Goal: Information Seeking & Learning: Learn about a topic

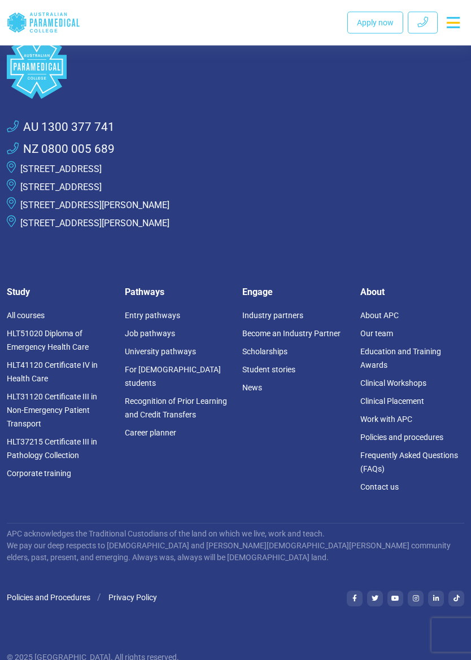
scroll to position [1332, 0]
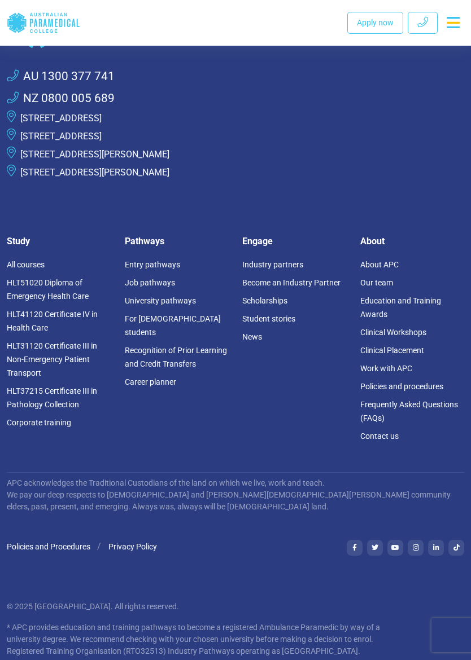
click at [156, 279] on link "Job pathways" at bounding box center [150, 282] width 50 height 9
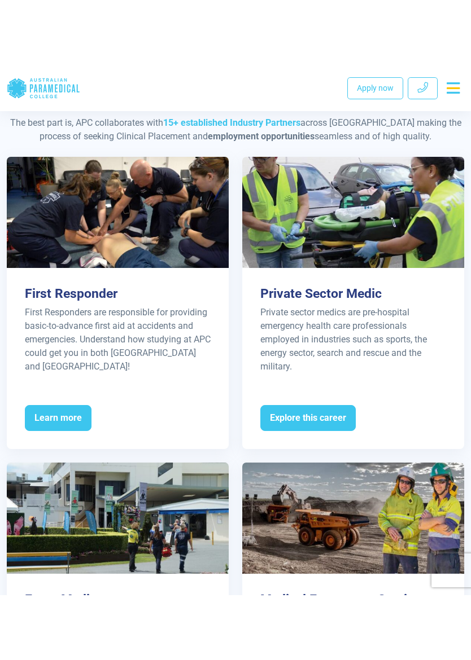
scroll to position [977, 0]
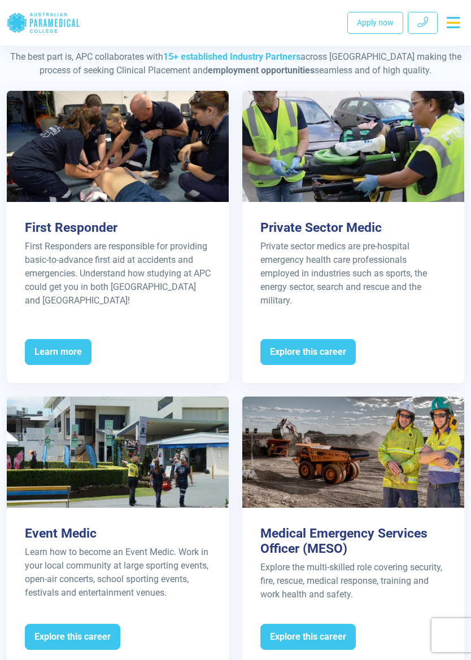
click at [74, 351] on span "Learn more" at bounding box center [58, 352] width 67 height 26
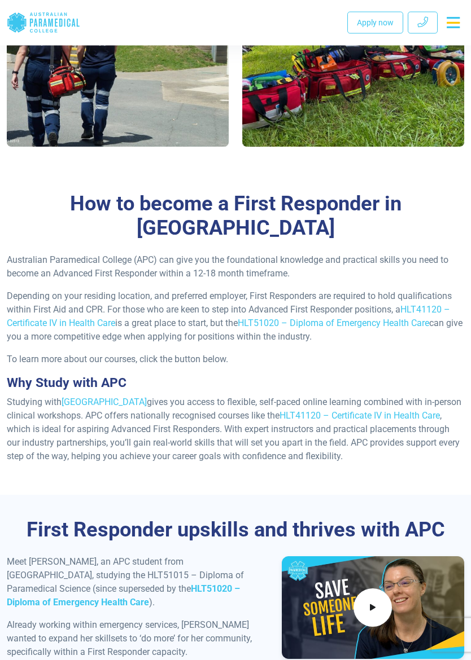
scroll to position [822, 0]
click at [388, 318] on link "HLT51020 – Diploma of Emergency Health Care" at bounding box center [333, 323] width 191 height 11
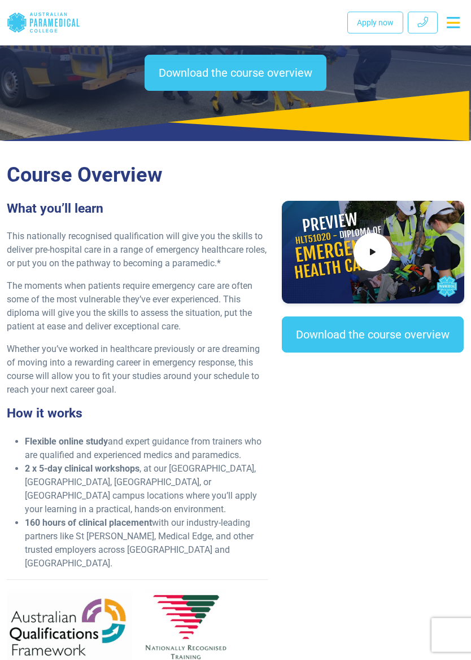
scroll to position [129, 0]
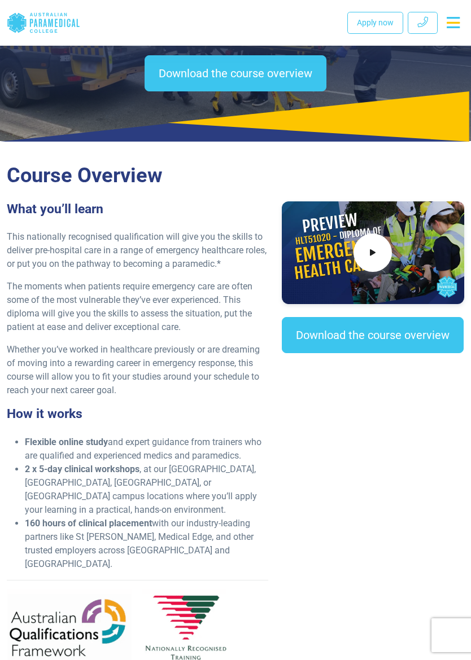
click at [366, 344] on link "Download the course overview" at bounding box center [373, 335] width 182 height 36
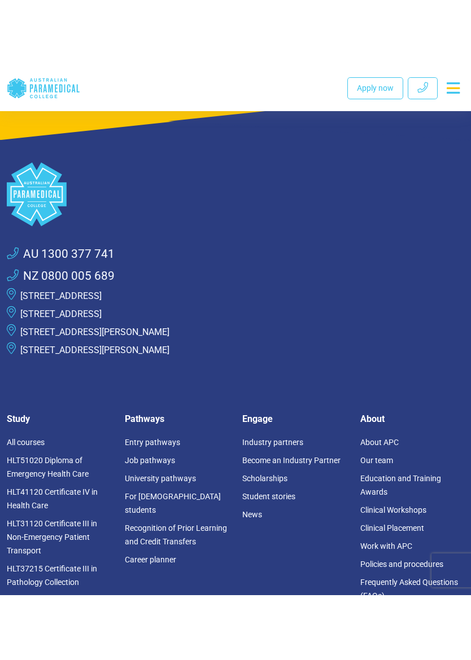
scroll to position [8066, 0]
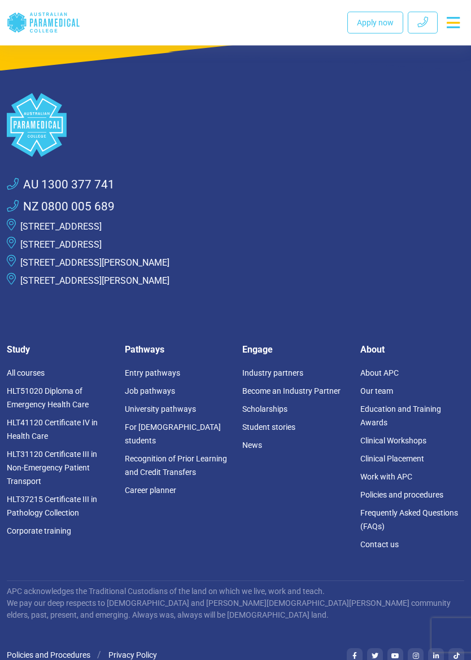
click at [79, 387] on link "HLT51020 Diploma of Emergency Health Care" at bounding box center [48, 398] width 82 height 23
